Goal: Task Accomplishment & Management: Use online tool/utility

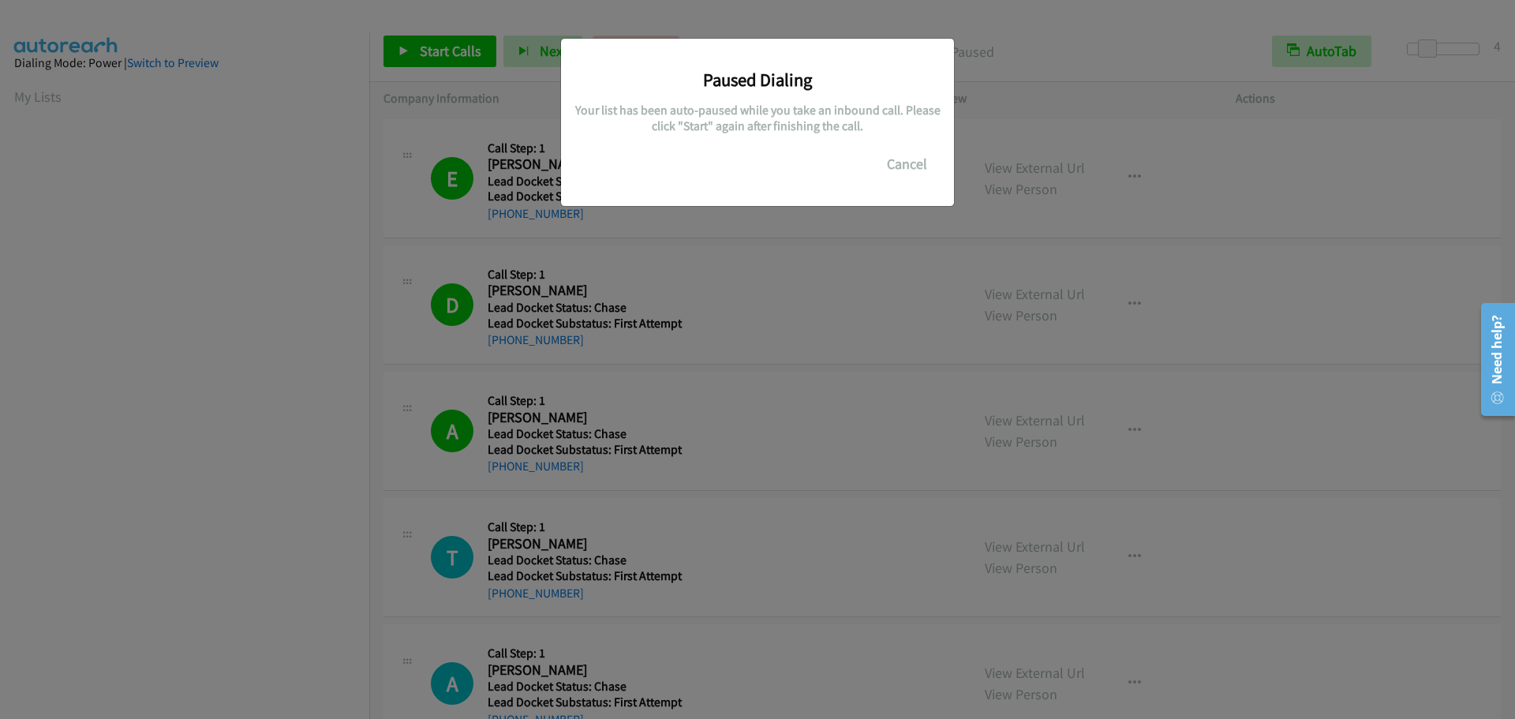
scroll to position [166, 0]
click at [899, 163] on button "Cancel" at bounding box center [907, 164] width 70 height 32
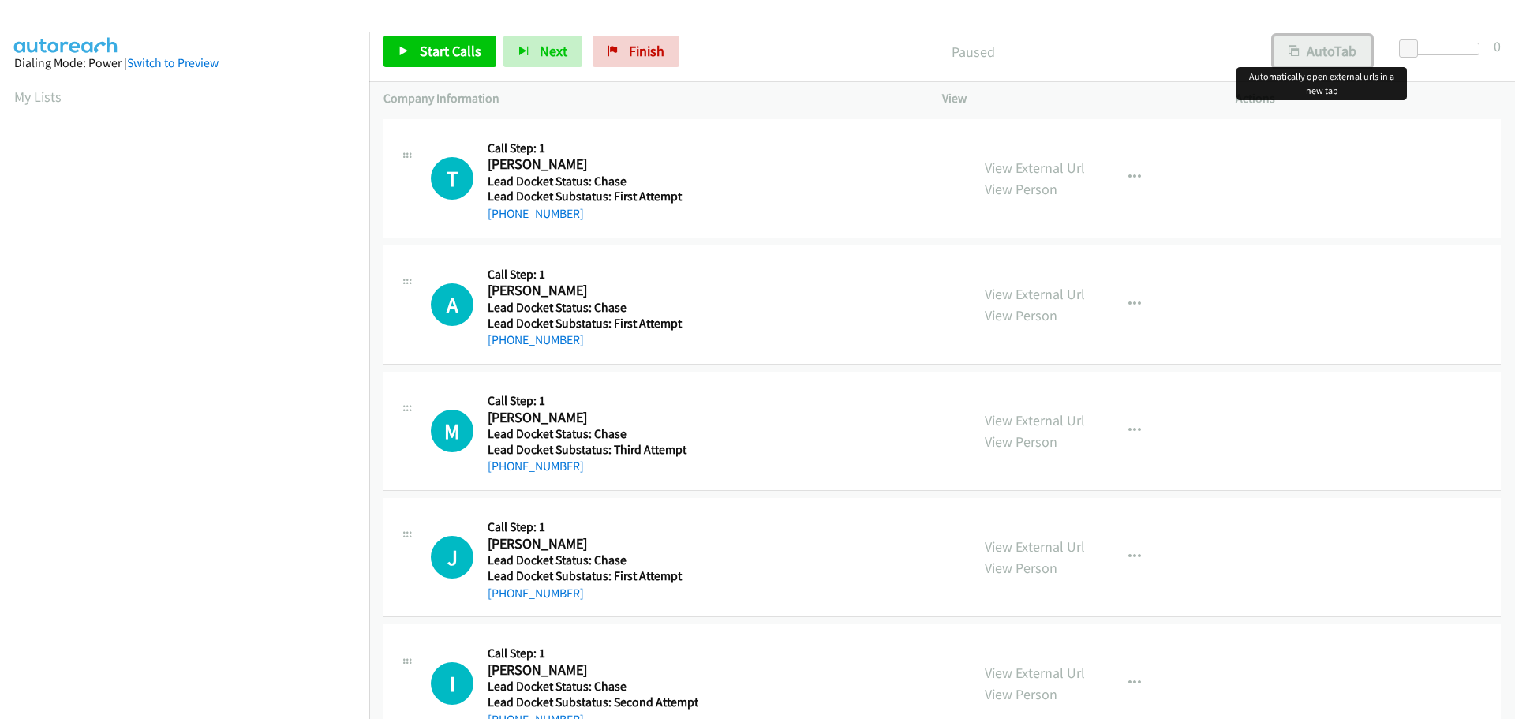
click at [1348, 53] on button "AutoTab" at bounding box center [1323, 52] width 98 height 32
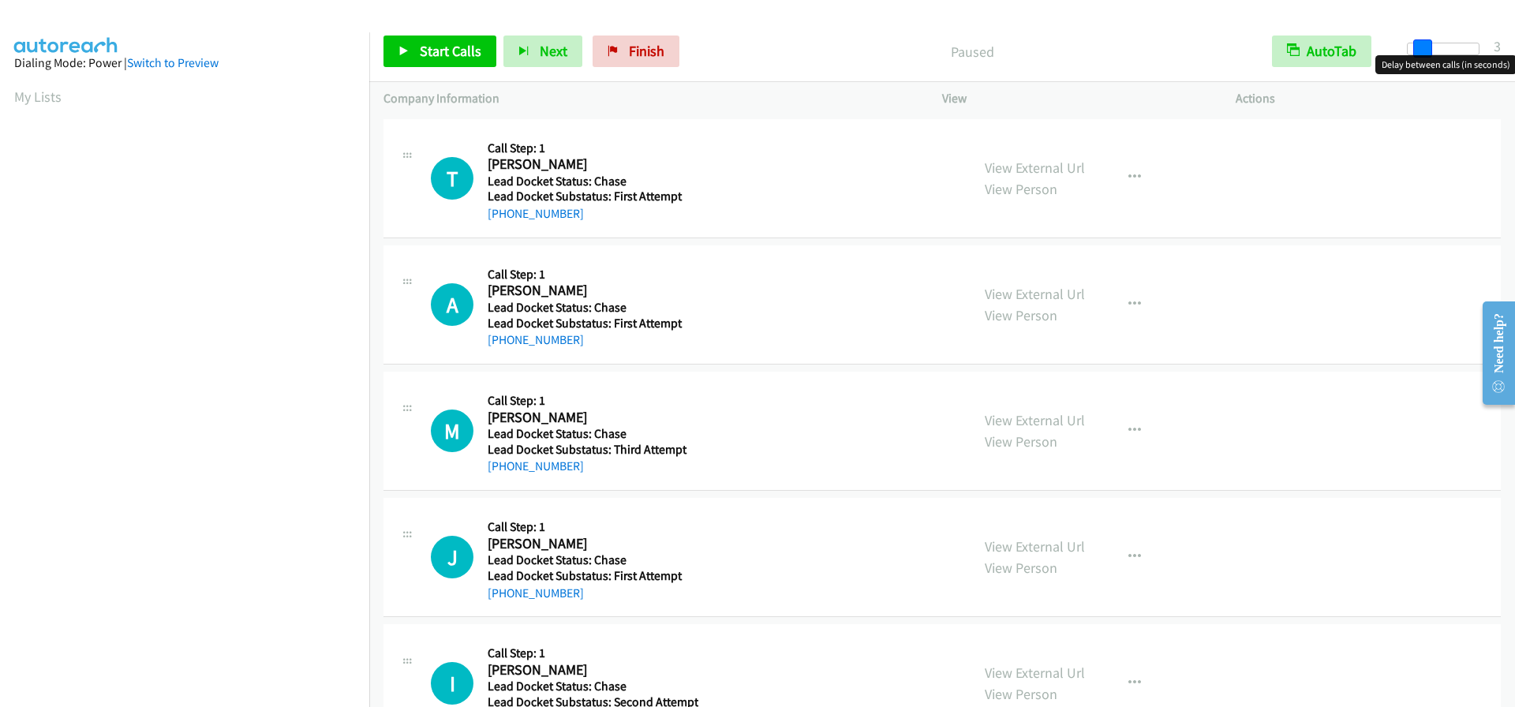
drag, startPoint x: 1408, startPoint y: 42, endPoint x: 1423, endPoint y: 44, distance: 14.4
click at [1423, 44] on span at bounding box center [1422, 48] width 19 height 19
click at [1425, 46] on span at bounding box center [1432, 48] width 19 height 19
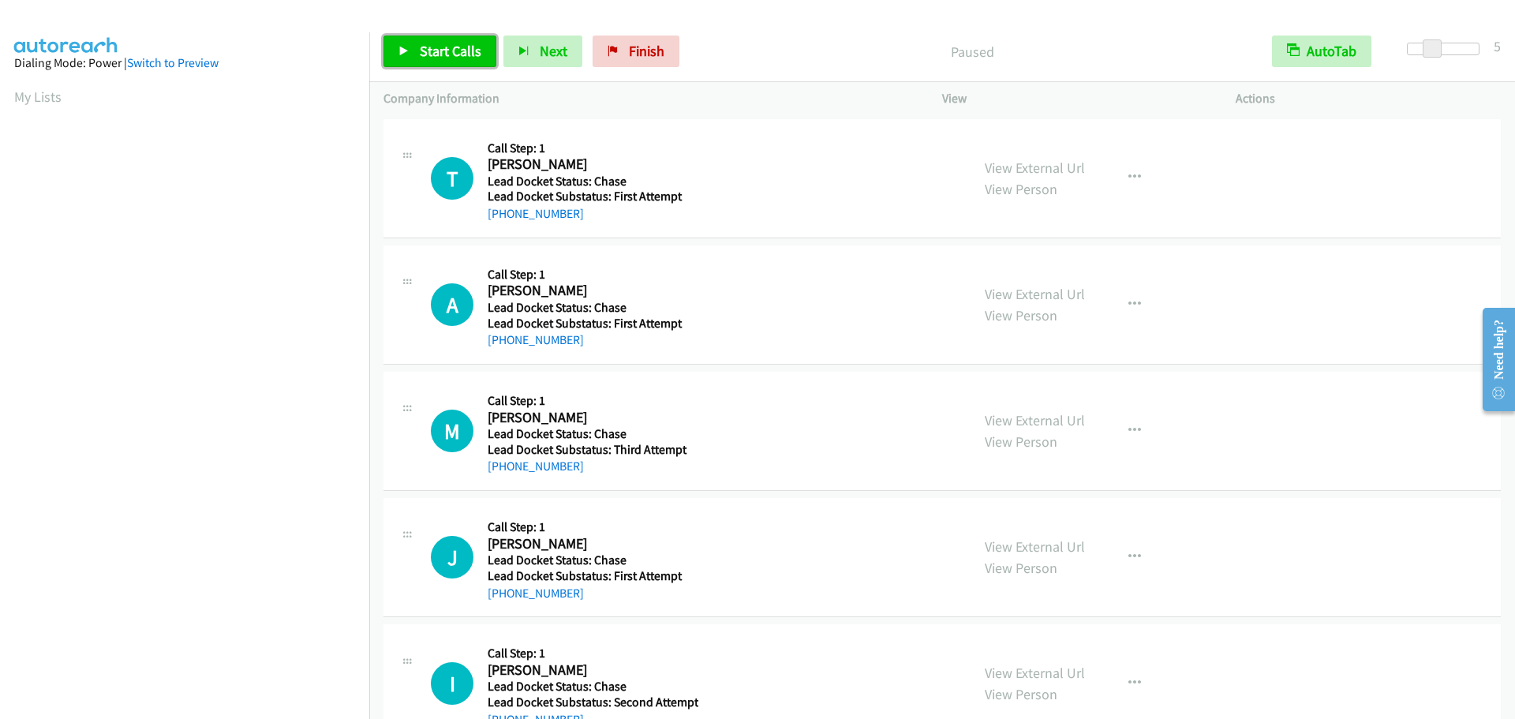
click at [466, 53] on span "Start Calls" at bounding box center [451, 51] width 62 height 18
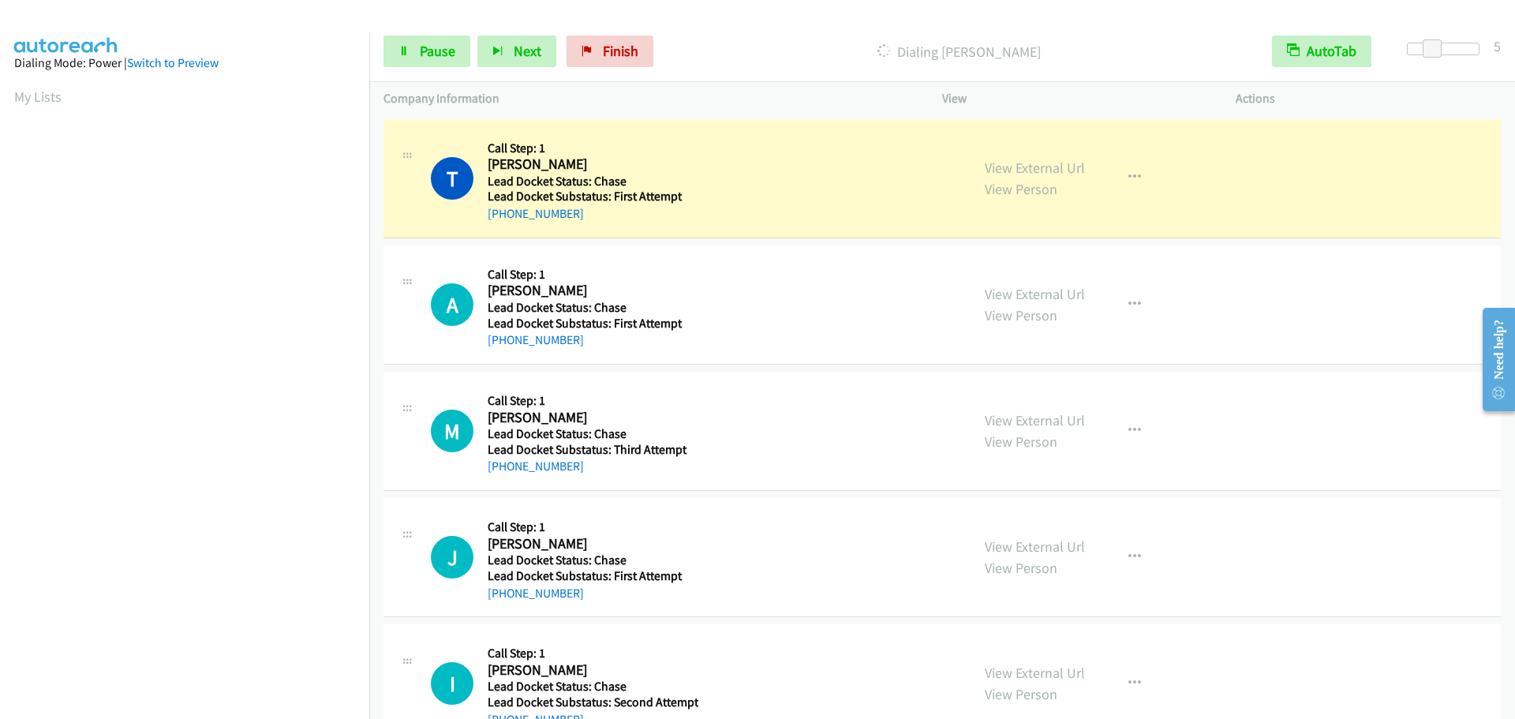
scroll to position [166, 0]
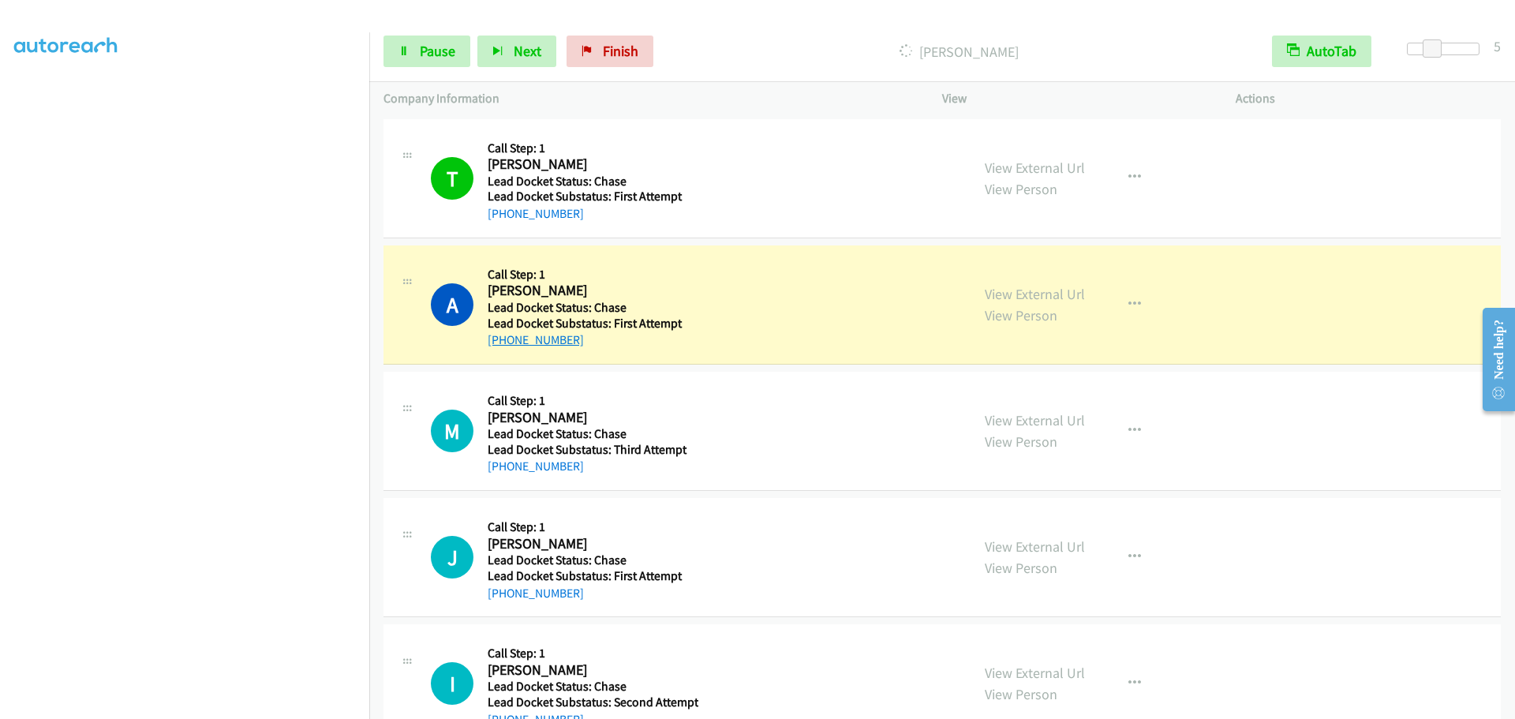
drag, startPoint x: 595, startPoint y: 339, endPoint x: 502, endPoint y: 342, distance: 93.2
click at [502, 342] on div "+1 562-445-6506" at bounding box center [591, 340] width 206 height 19
copy link "562-445-6506"
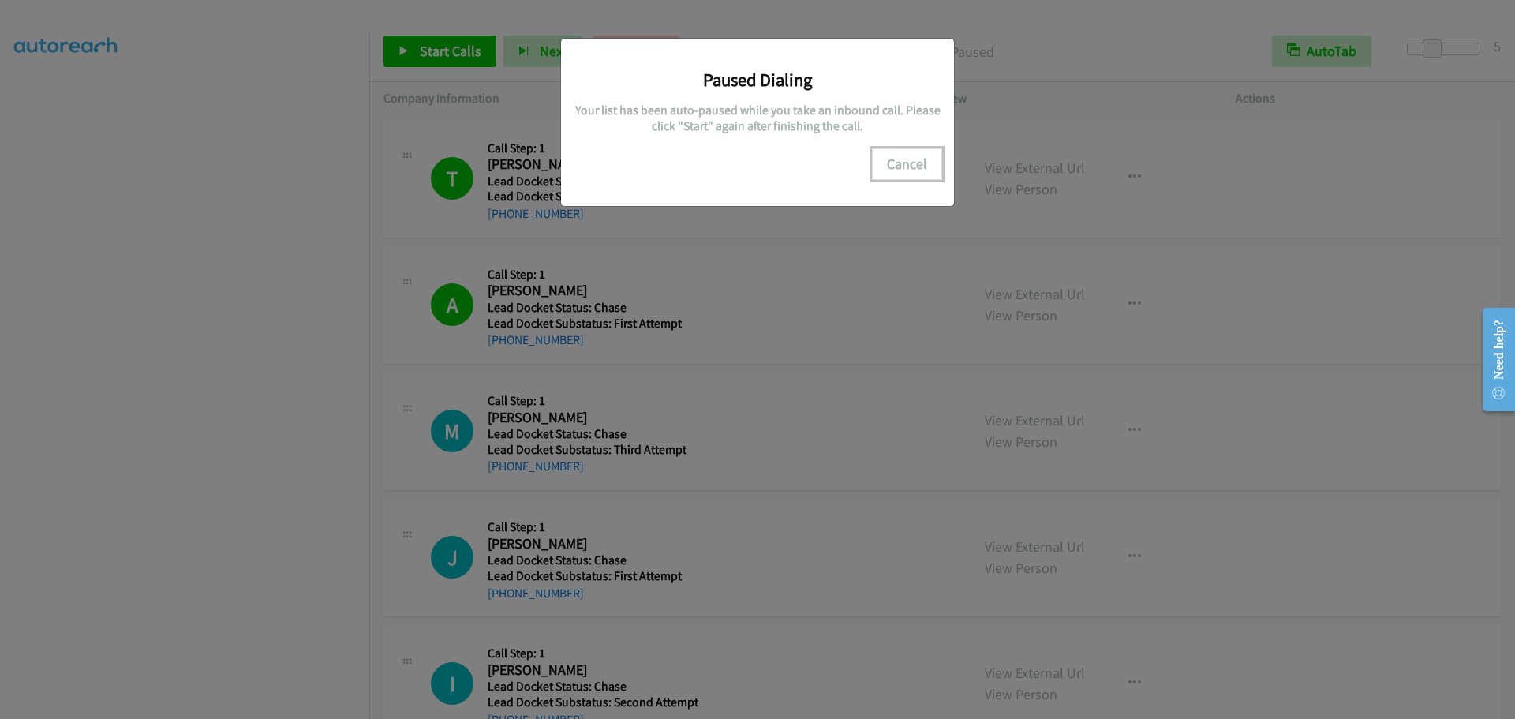
click at [914, 161] on button "Cancel" at bounding box center [907, 164] width 70 height 32
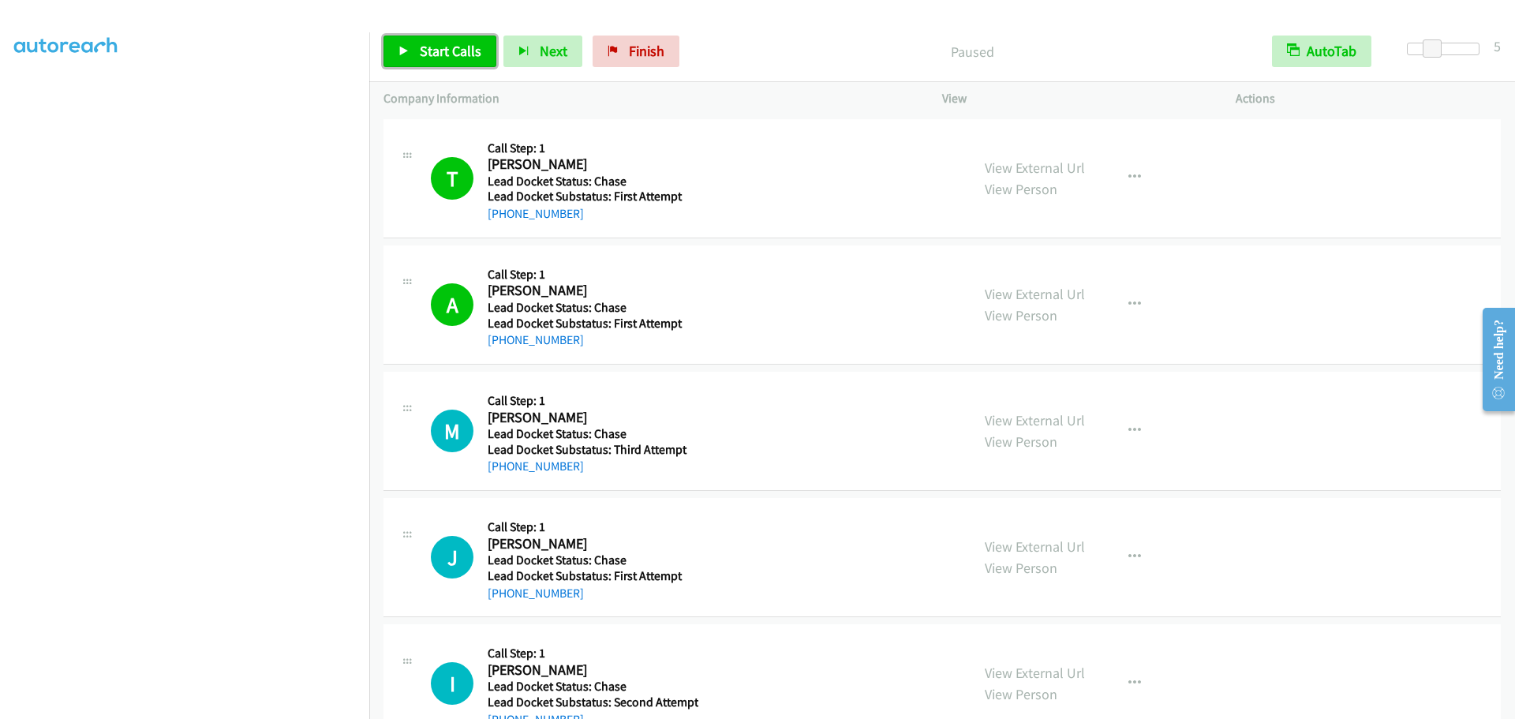
drag, startPoint x: 445, startPoint y: 43, endPoint x: 499, endPoint y: 31, distance: 55.7
click at [445, 43] on span "Start Calls" at bounding box center [451, 51] width 62 height 18
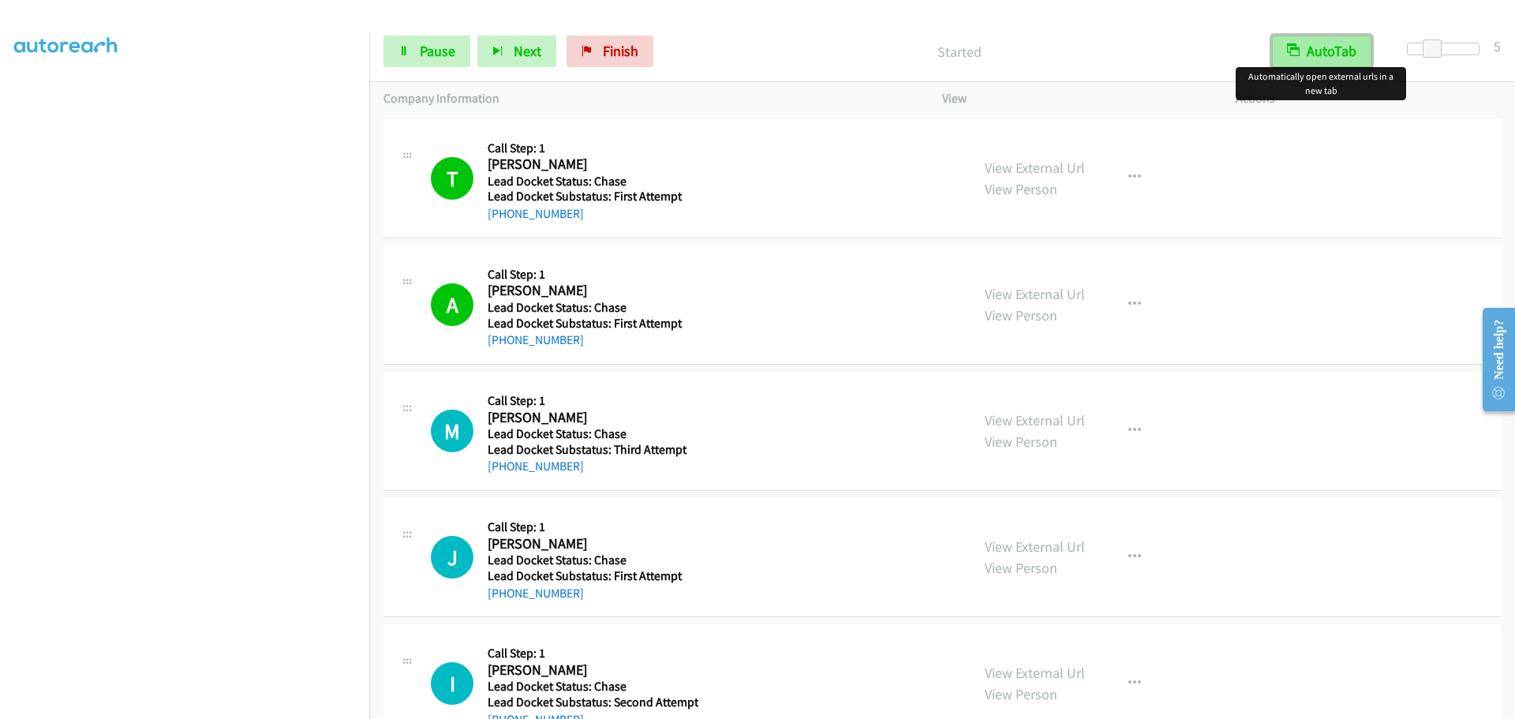
click at [1326, 50] on button "AutoTab" at bounding box center [1321, 52] width 99 height 32
click at [1310, 43] on button "AutoTab" at bounding box center [1323, 52] width 98 height 32
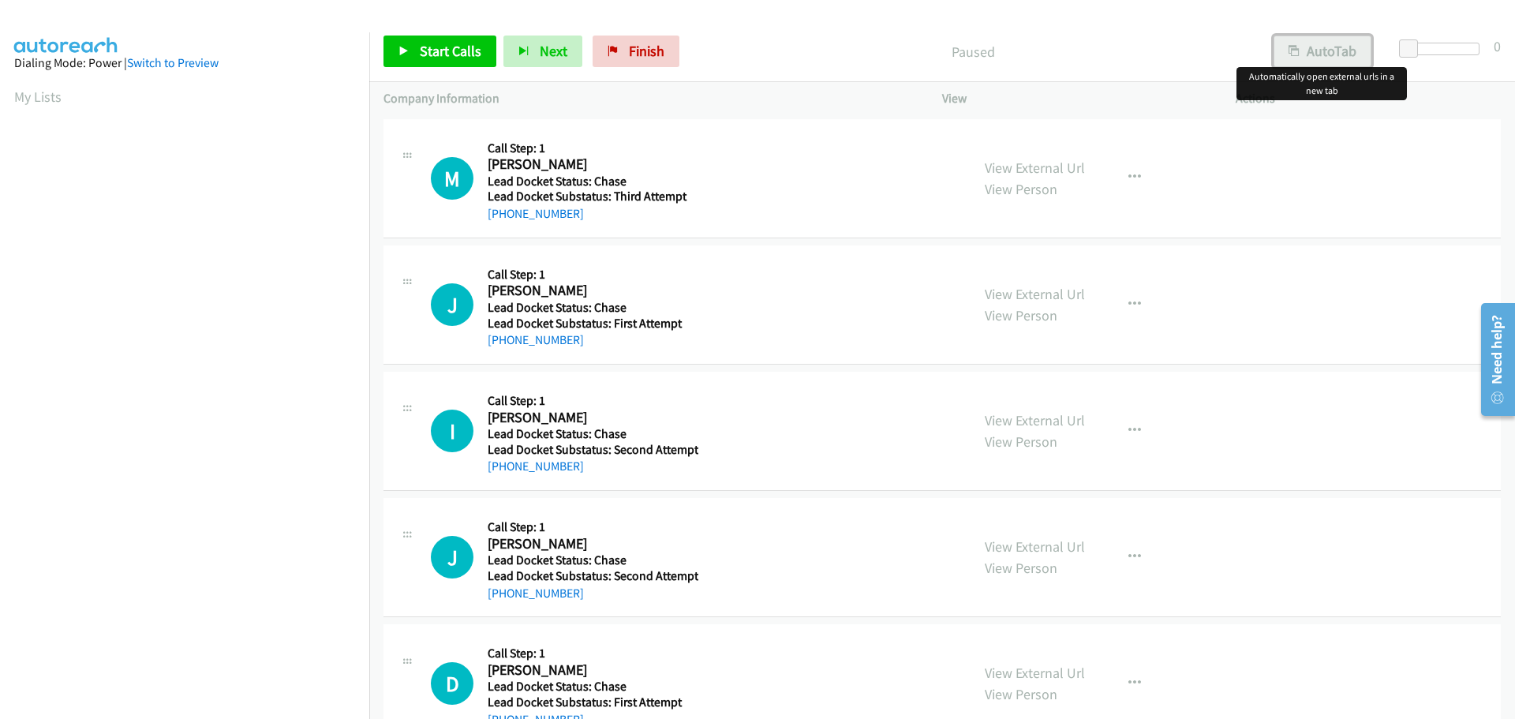
click at [1343, 43] on button "AutoTab" at bounding box center [1323, 52] width 98 height 32
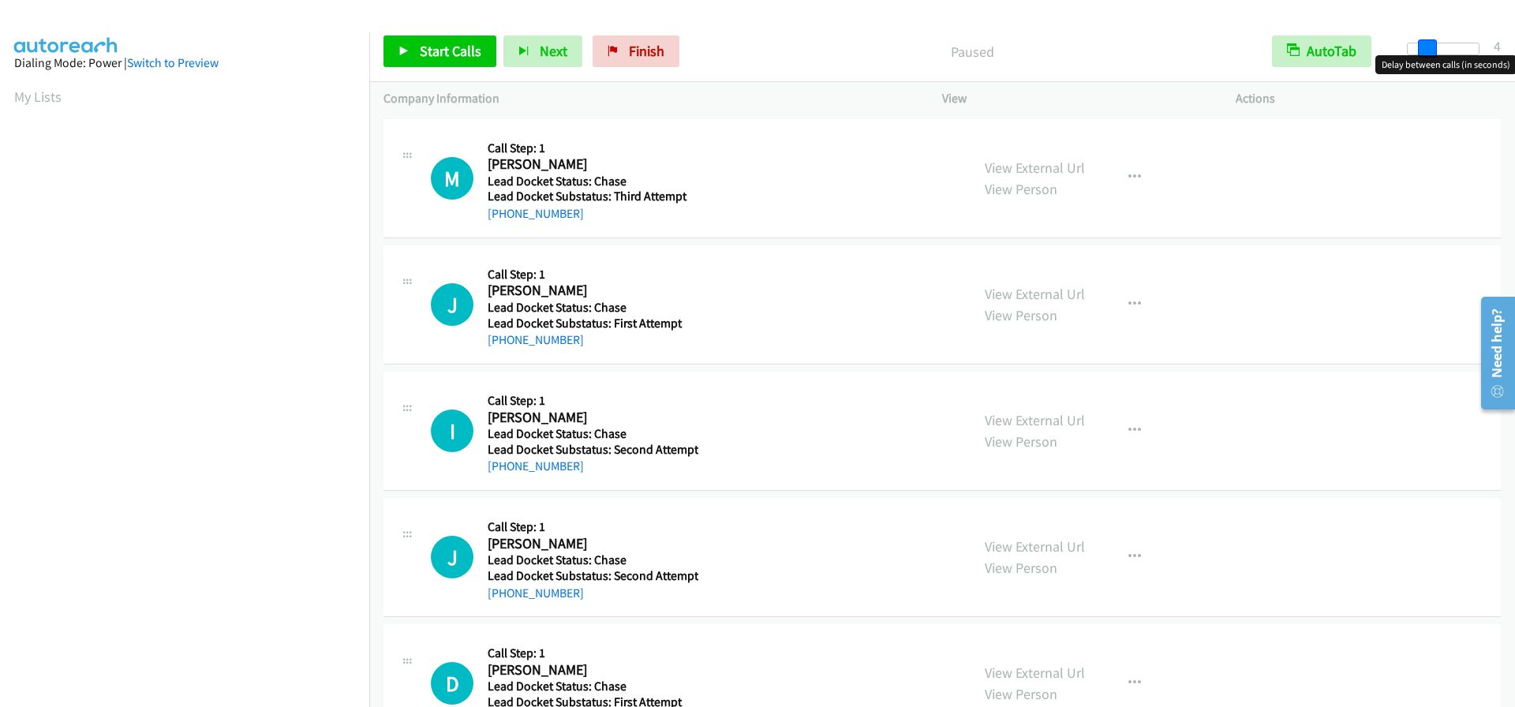
drag, startPoint x: 1408, startPoint y: 51, endPoint x: 1426, endPoint y: 51, distance: 17.4
click at [1426, 51] on span at bounding box center [1427, 48] width 19 height 19
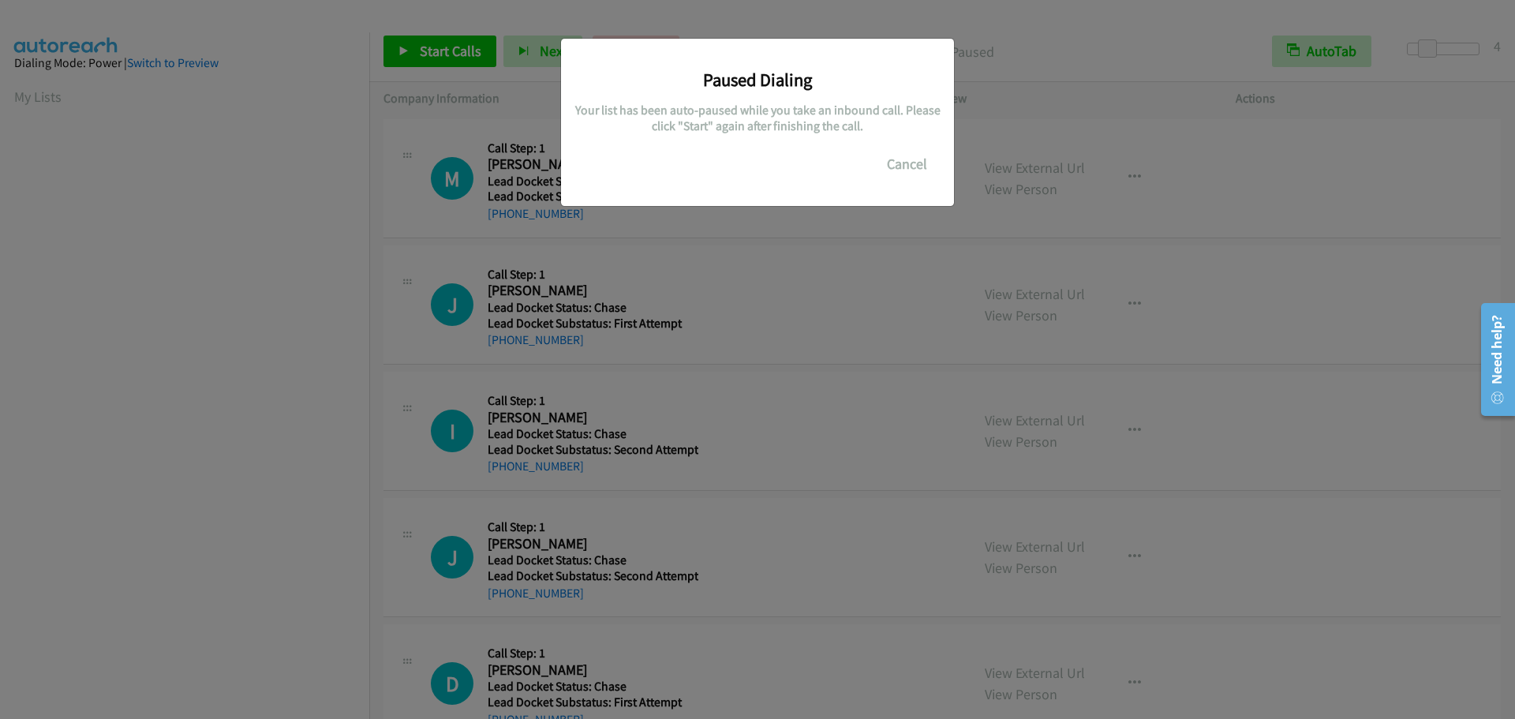
scroll to position [166, 0]
click at [908, 167] on button "Cancel" at bounding box center [907, 164] width 70 height 32
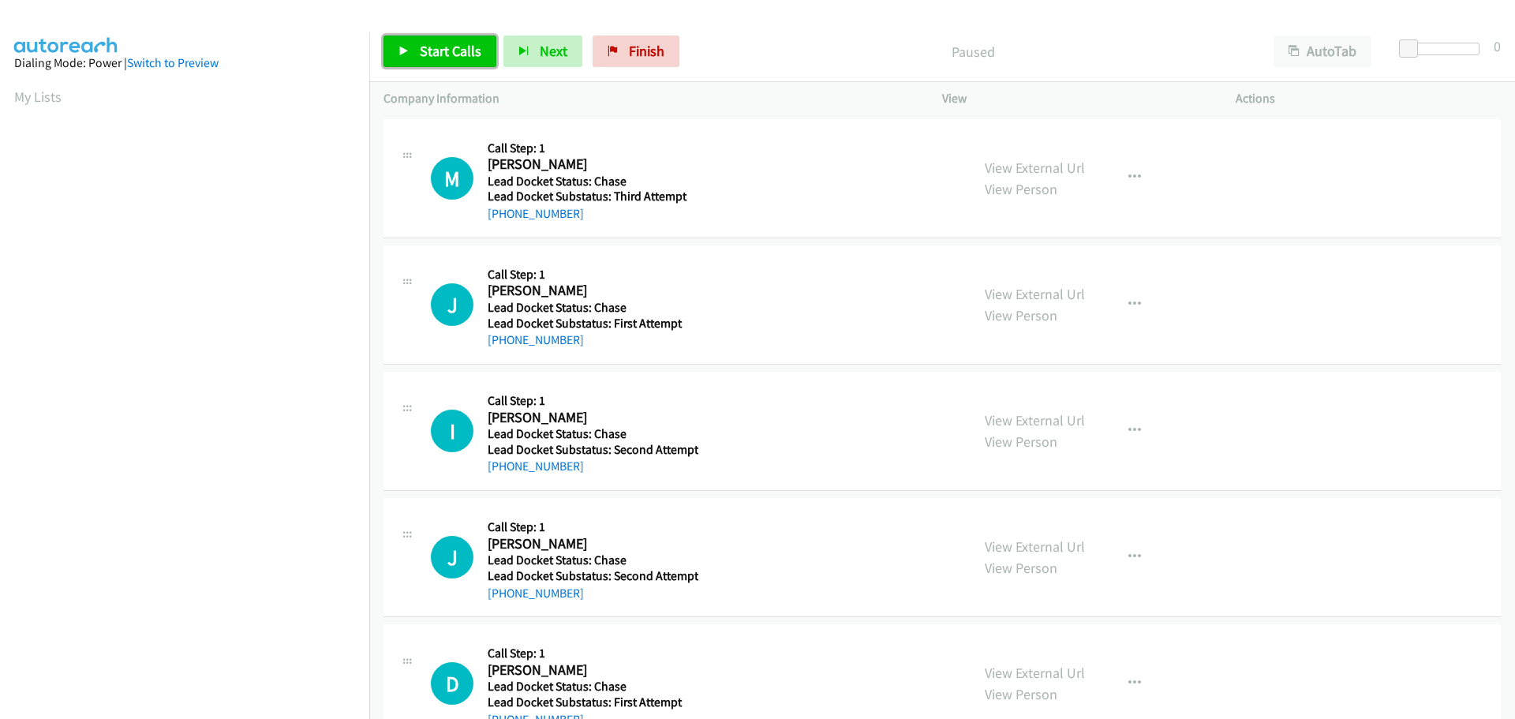
click at [466, 54] on span "Start Calls" at bounding box center [451, 51] width 62 height 18
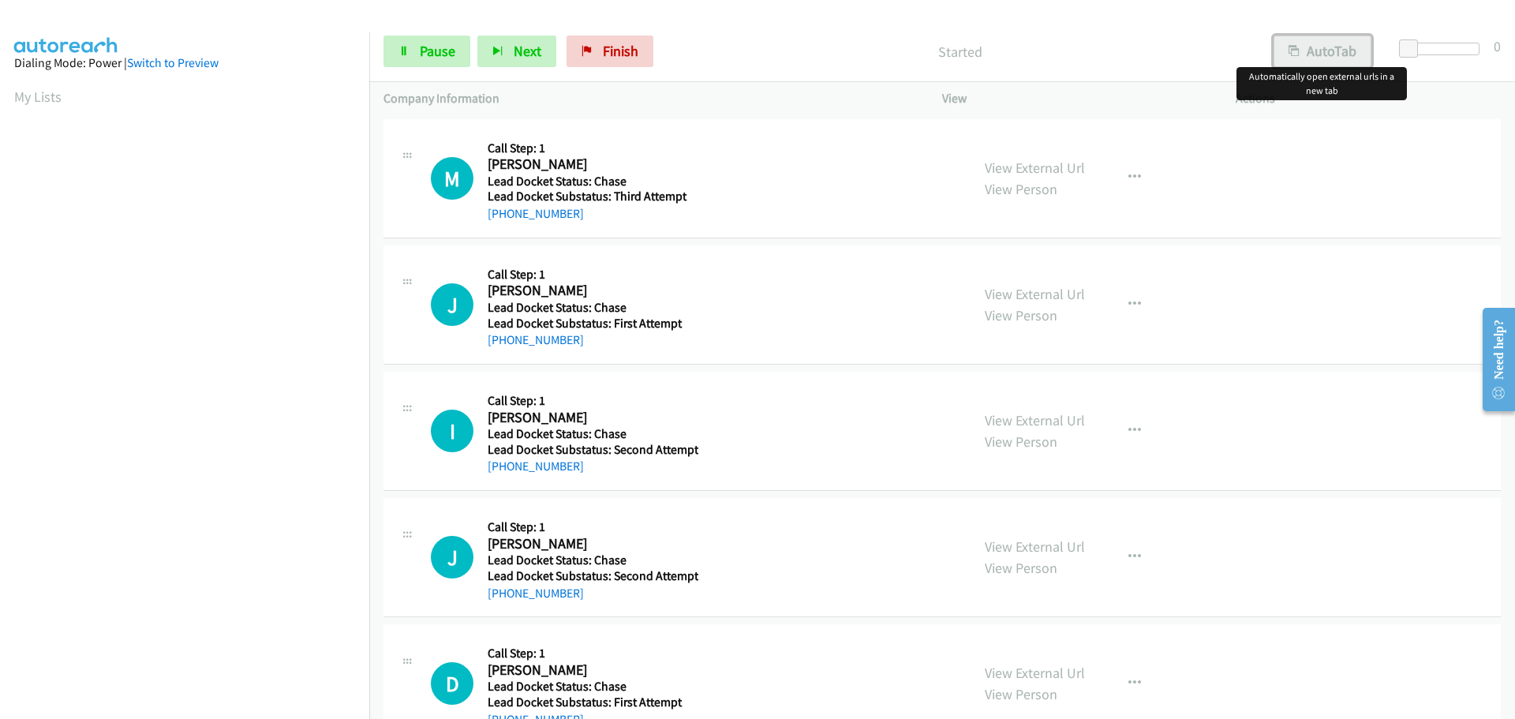
click at [1338, 45] on button "AutoTab" at bounding box center [1323, 52] width 98 height 32
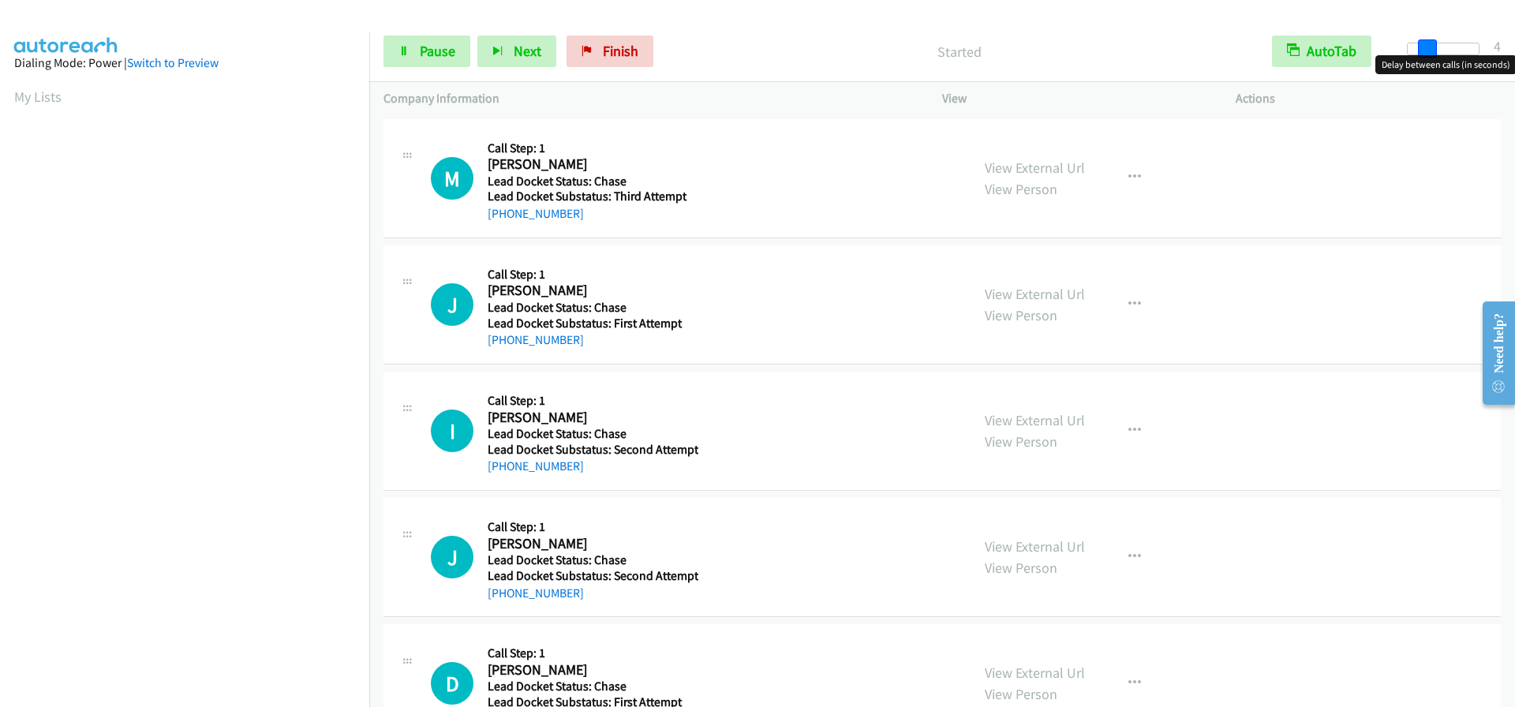
drag, startPoint x: 1408, startPoint y: 45, endPoint x: 1425, endPoint y: 46, distance: 17.4
click at [1425, 46] on span at bounding box center [1427, 48] width 19 height 19
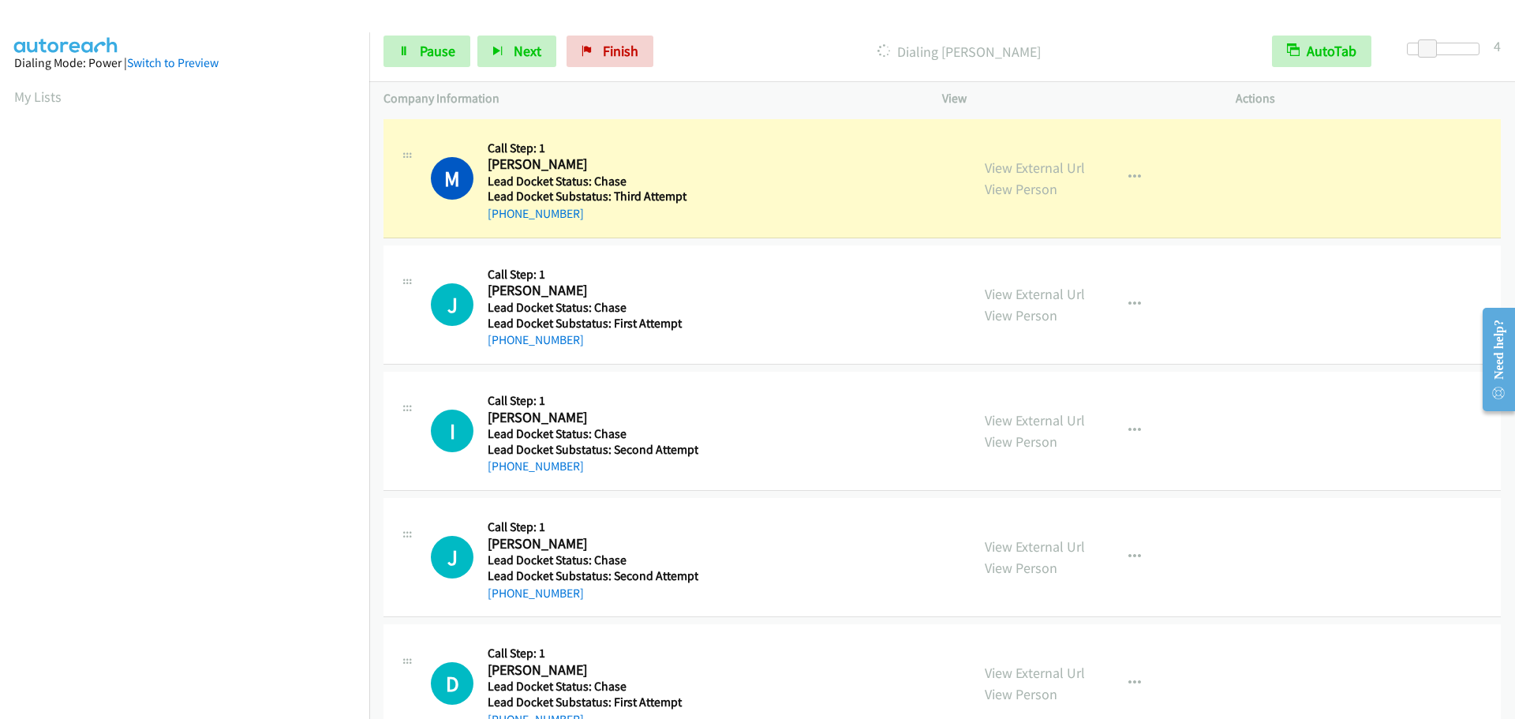
drag, startPoint x: 591, startPoint y: 219, endPoint x: 504, endPoint y: 223, distance: 86.9
click at [504, 223] on div "M Callback Scheduled Call Step: 1 Mary Elba Martinez America/Los_Angeles Lead D…" at bounding box center [941, 178] width 1117 height 119
copy link "626-664-7460"
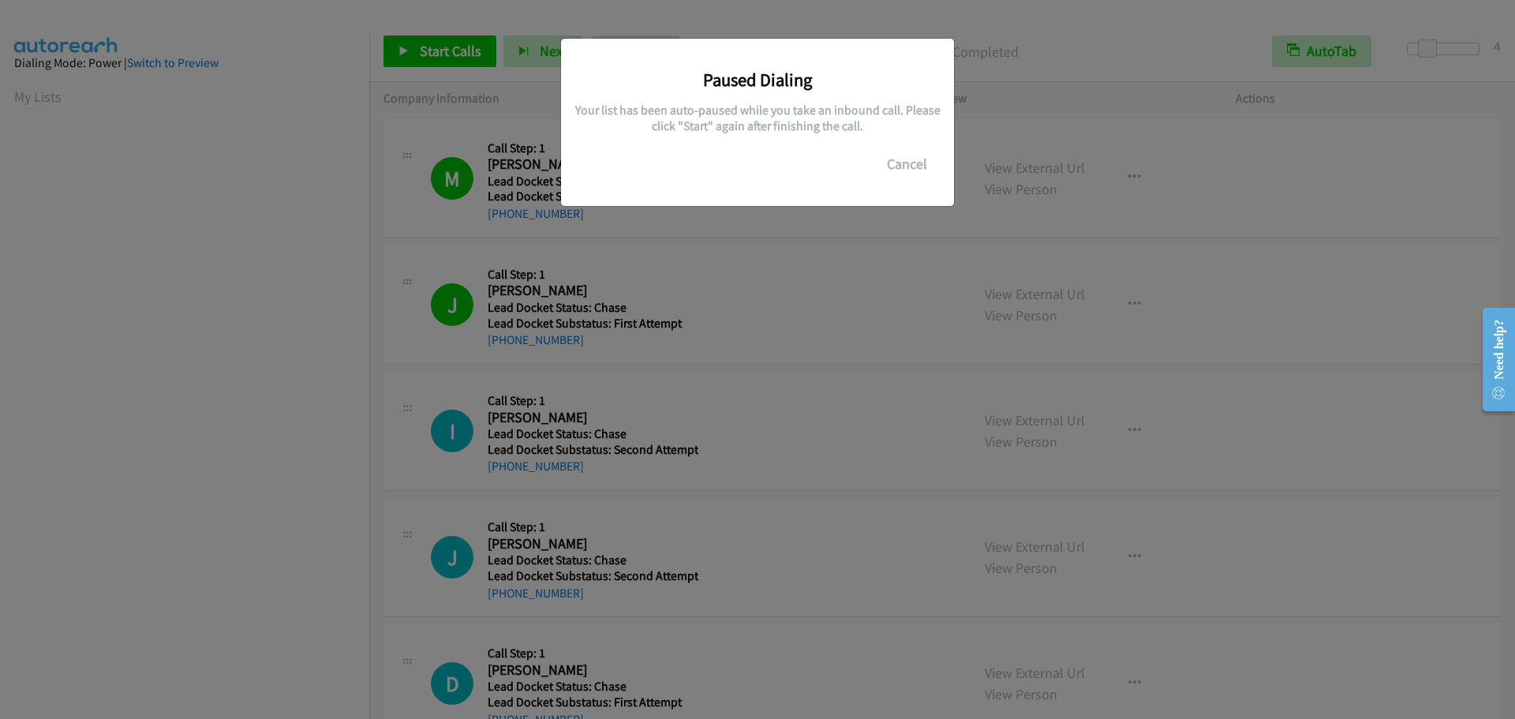
scroll to position [166, 0]
click at [907, 168] on button "Cancel" at bounding box center [907, 164] width 70 height 32
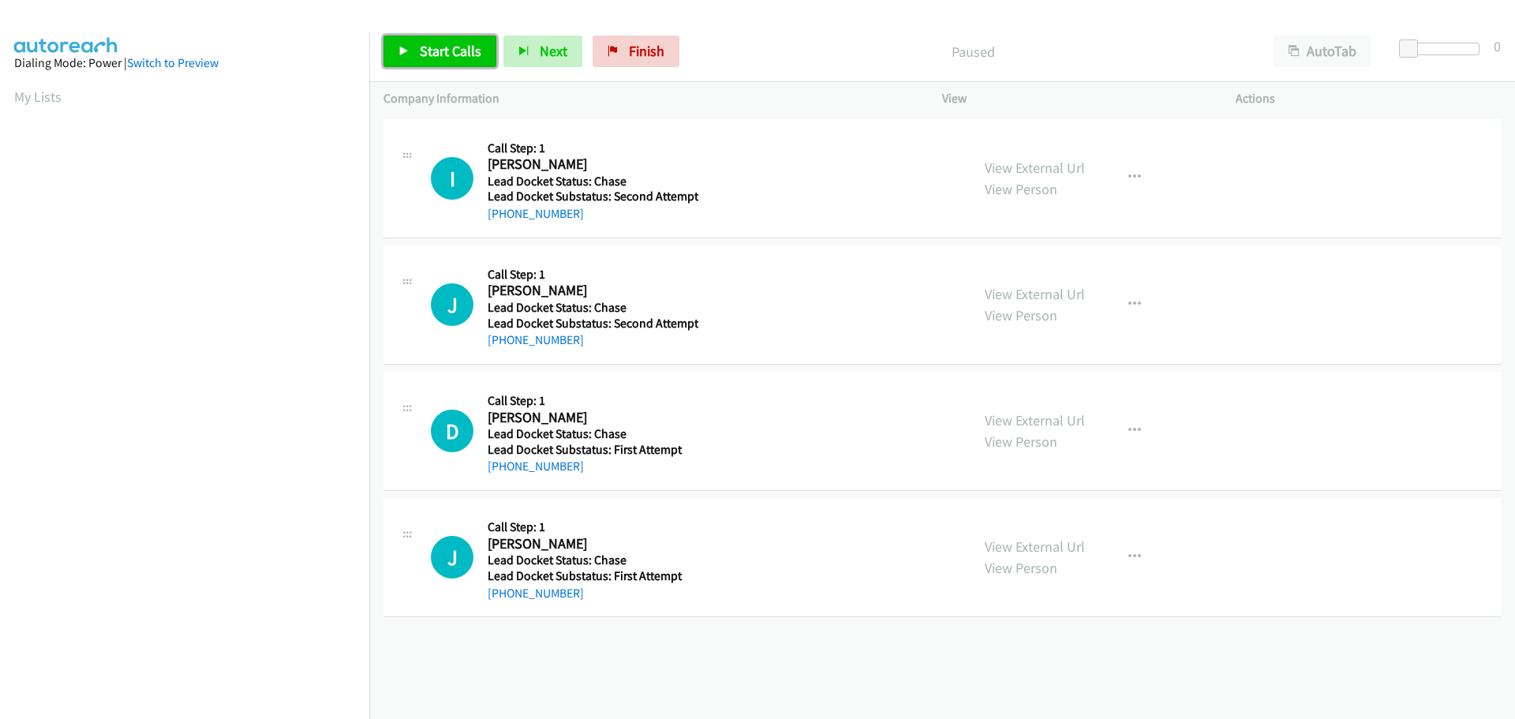
click at [466, 54] on span "Start Calls" at bounding box center [451, 51] width 62 height 18
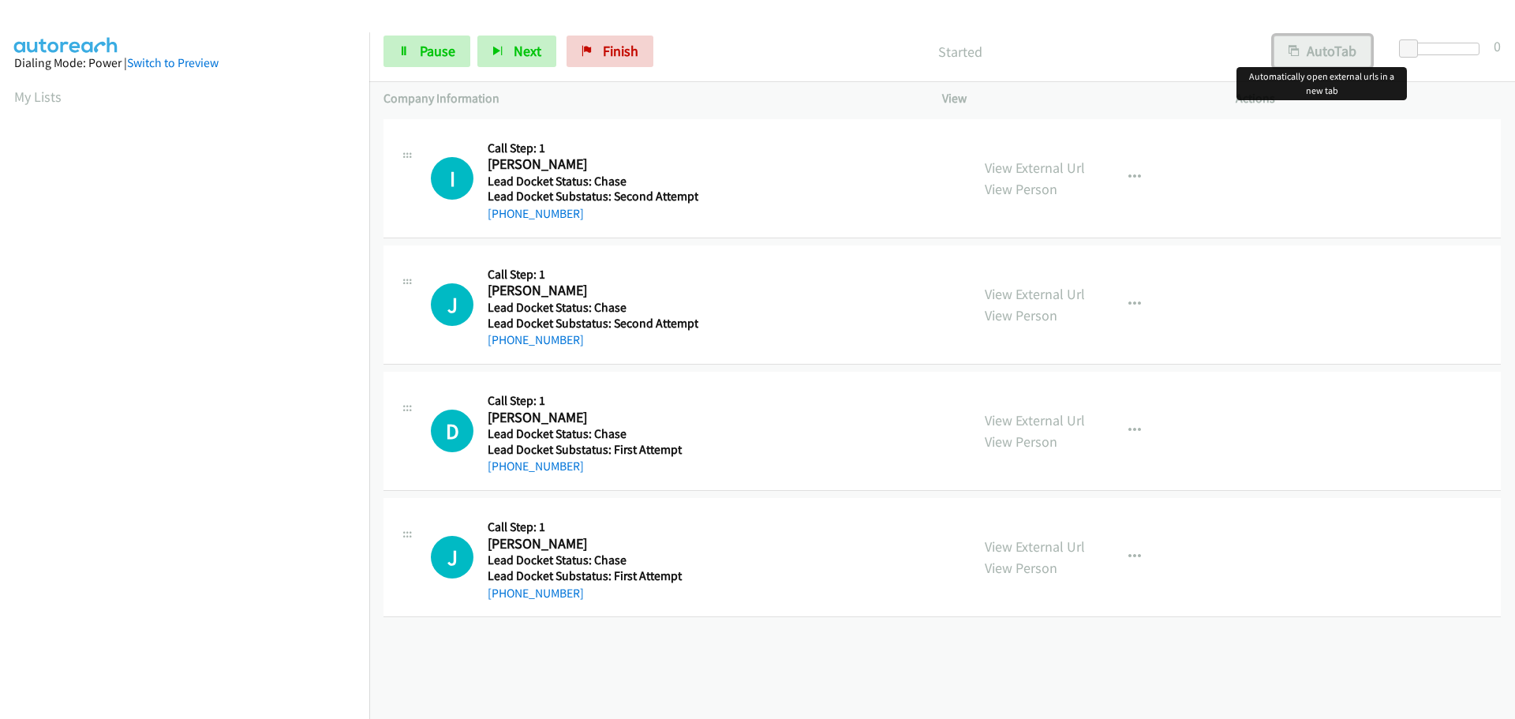
click at [1346, 52] on button "AutoTab" at bounding box center [1323, 52] width 98 height 32
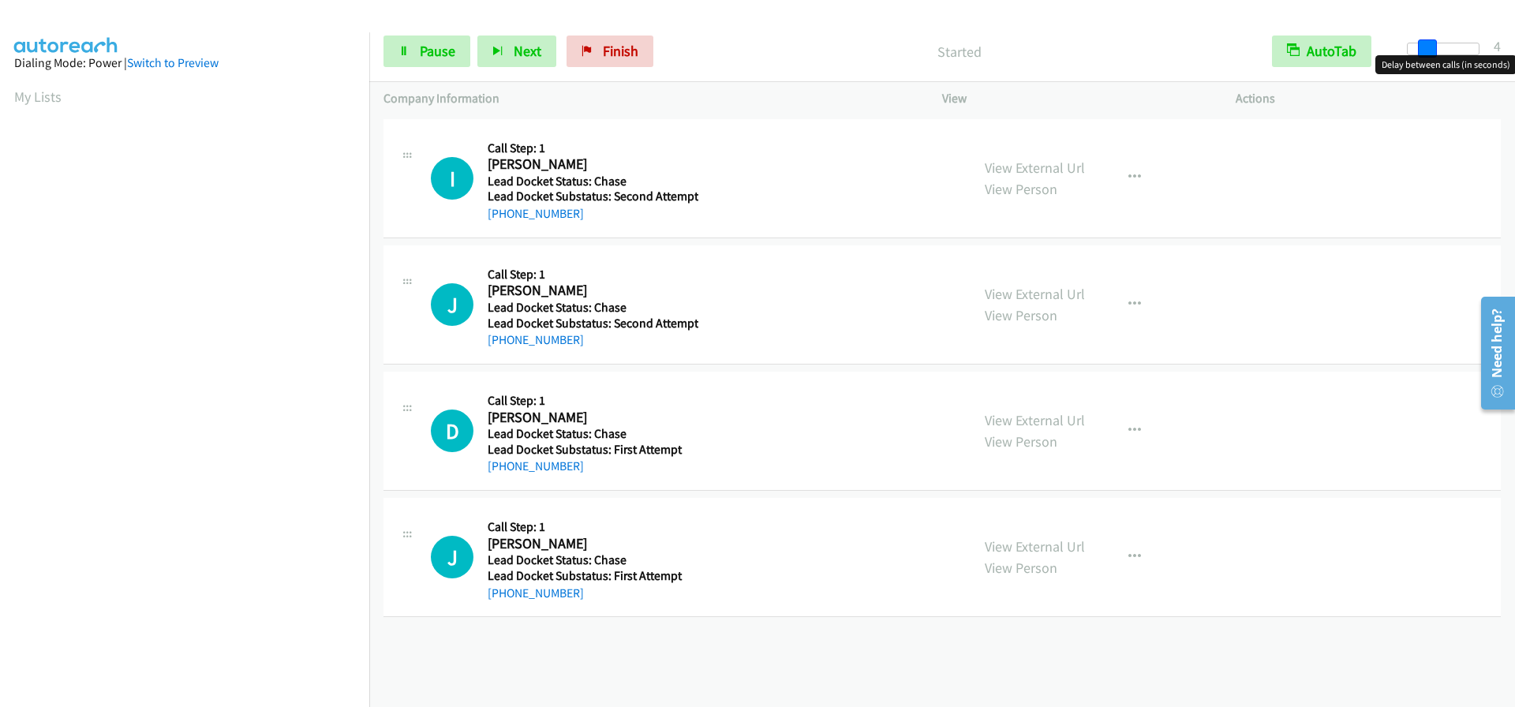
drag, startPoint x: 1406, startPoint y: 43, endPoint x: 1423, endPoint y: 47, distance: 17.8
click at [1423, 47] on span at bounding box center [1427, 48] width 19 height 19
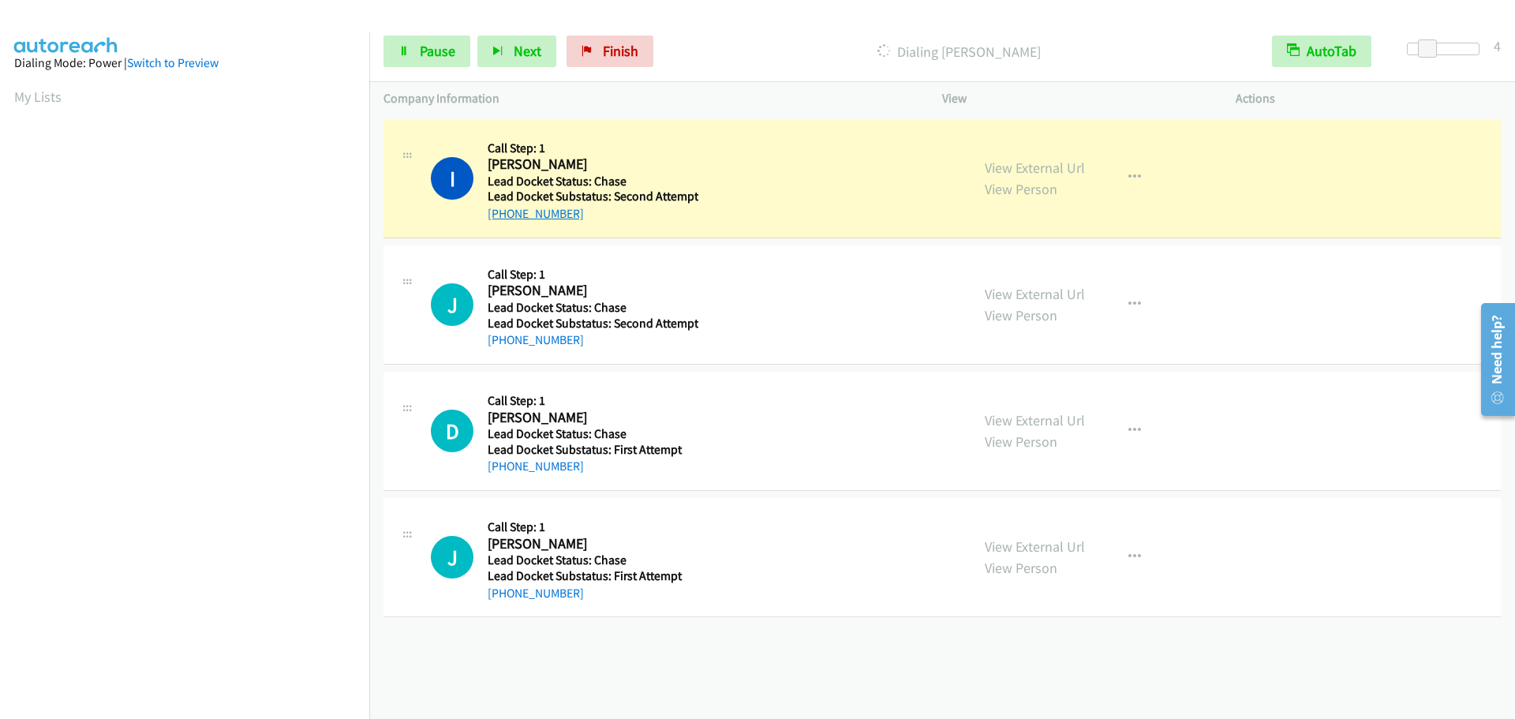
drag, startPoint x: 597, startPoint y: 219, endPoint x: 502, endPoint y: 218, distance: 95.5
click at [502, 218] on div "+1 909-908-3105" at bounding box center [593, 213] width 211 height 19
copy link "909-908-3105"
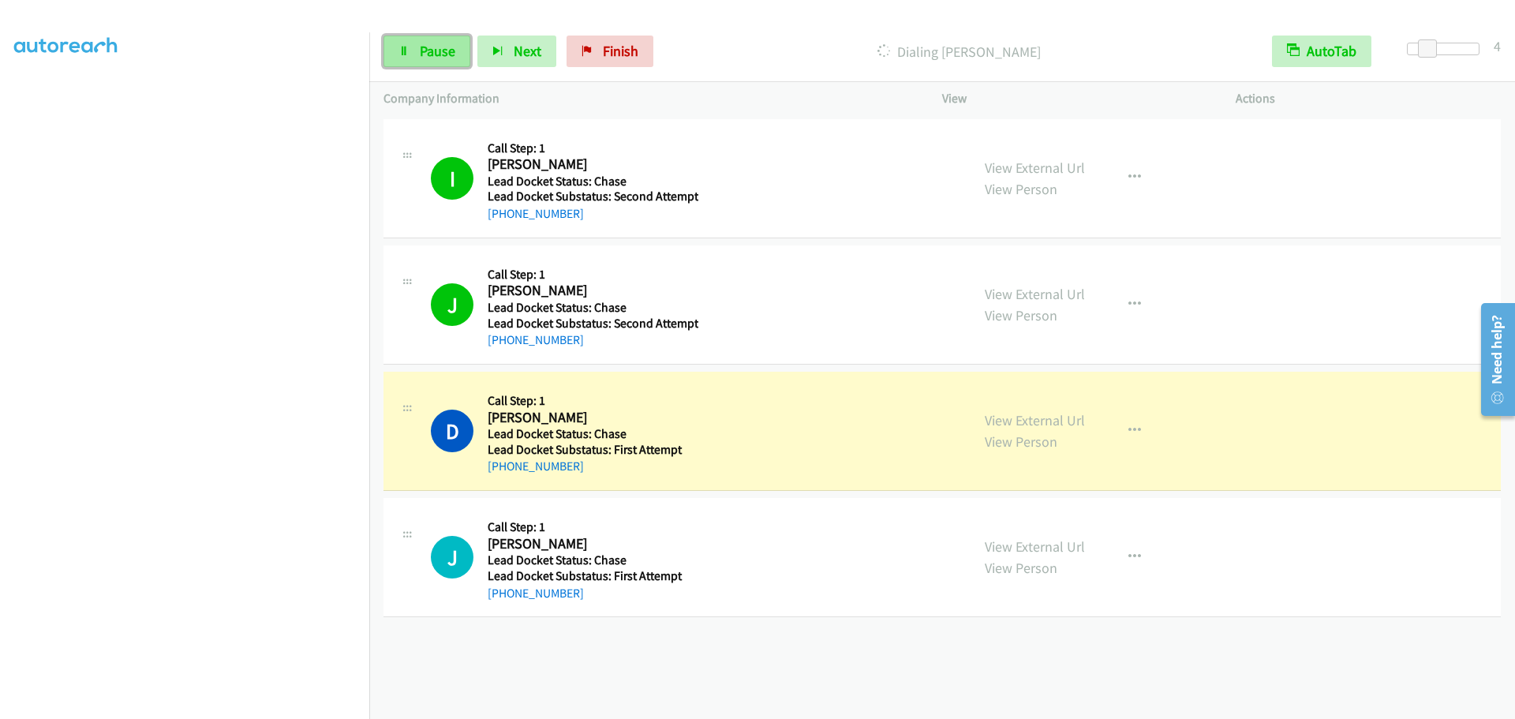
click at [446, 55] on span "Pause" at bounding box center [438, 51] width 36 height 18
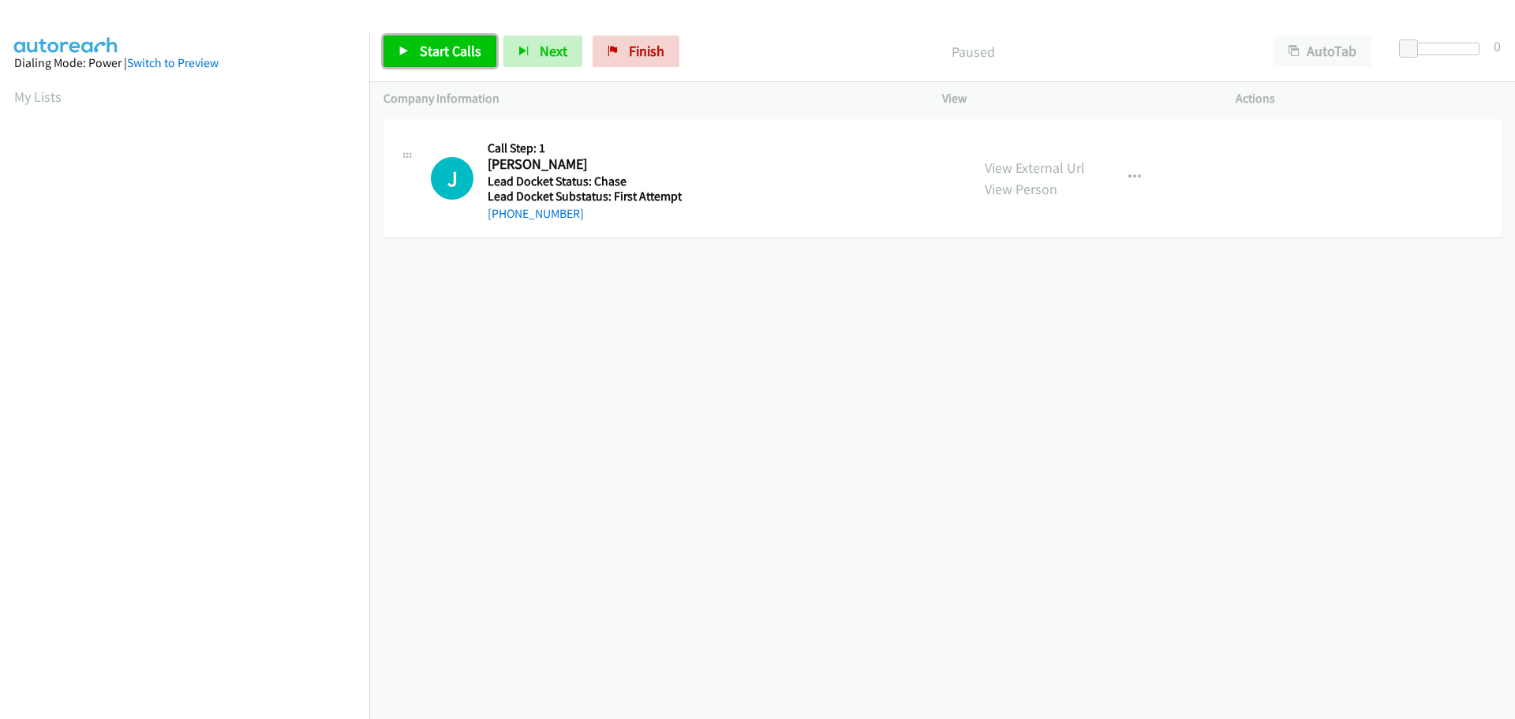
click at [472, 48] on span "Start Calls" at bounding box center [451, 51] width 62 height 18
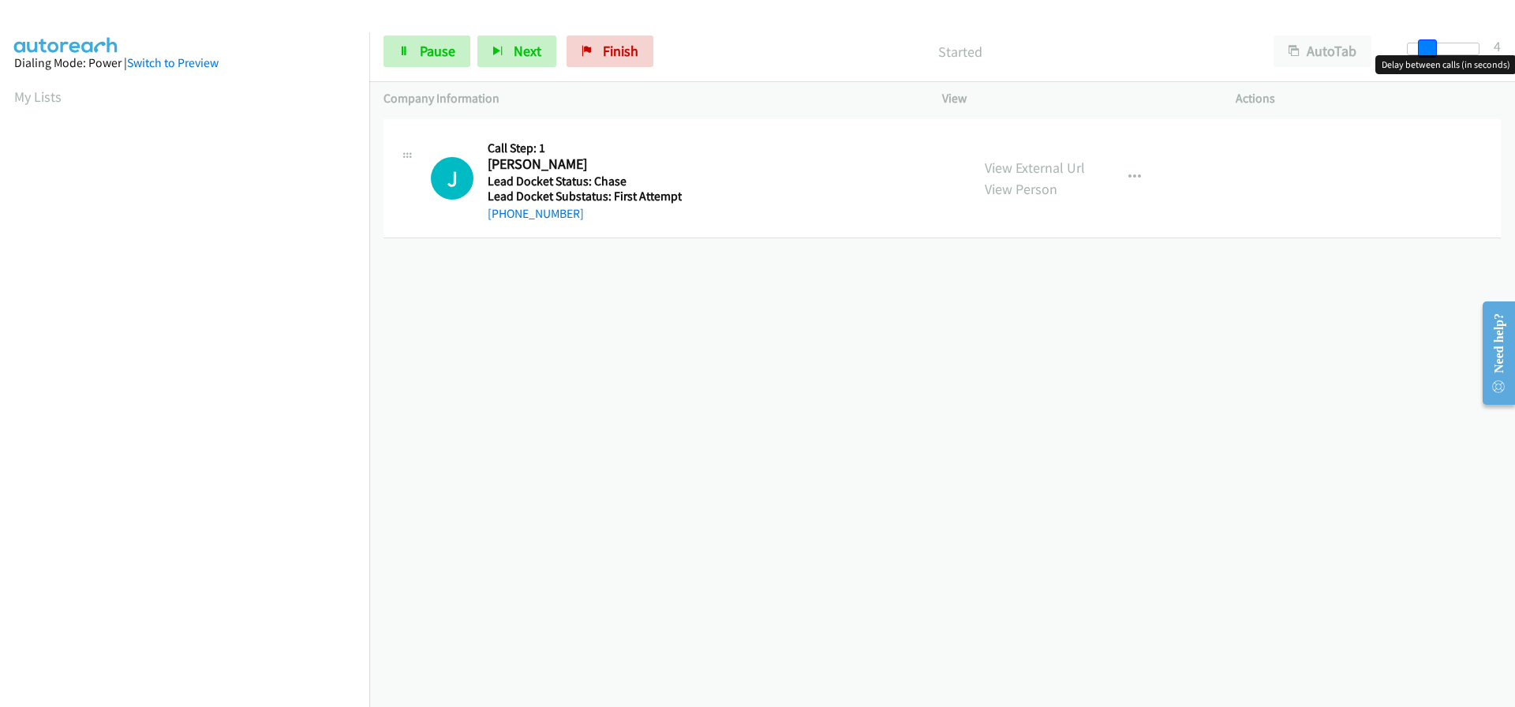
drag, startPoint x: 1408, startPoint y: 43, endPoint x: 1431, endPoint y: 44, distance: 22.1
click at [1431, 44] on span at bounding box center [1427, 48] width 19 height 19
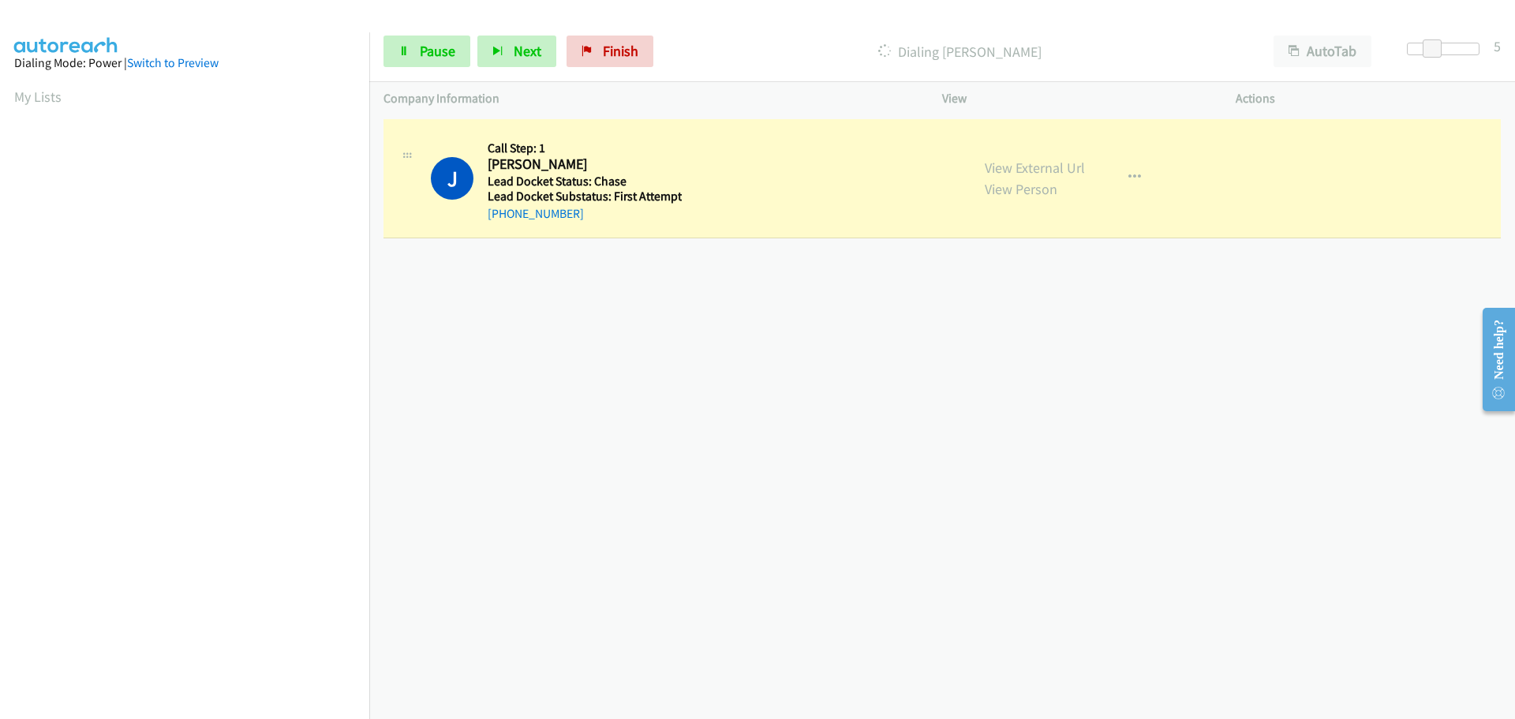
scroll to position [166, 0]
drag, startPoint x: 634, startPoint y: 47, endPoint x: 826, endPoint y: 47, distance: 192.5
click at [634, 46] on span "Finish" at bounding box center [621, 51] width 36 height 18
